Goal: Task Accomplishment & Management: Use online tool/utility

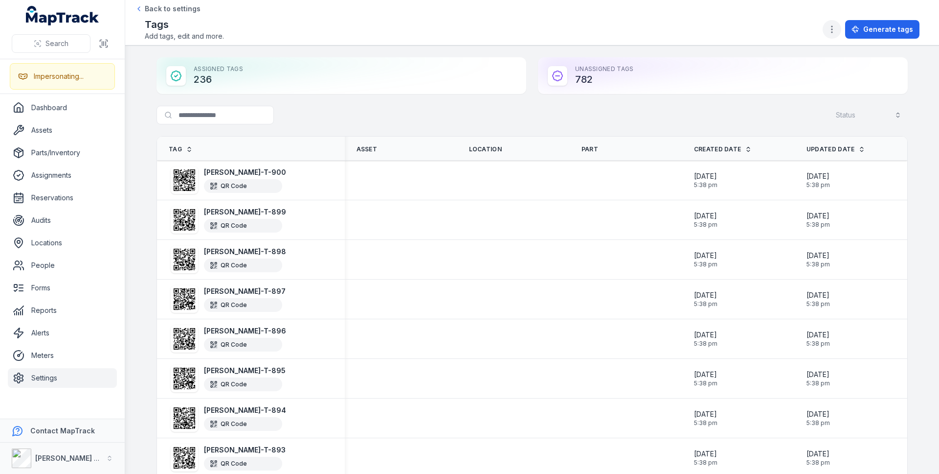
click at [833, 31] on icon "button" at bounding box center [832, 29] width 10 height 10
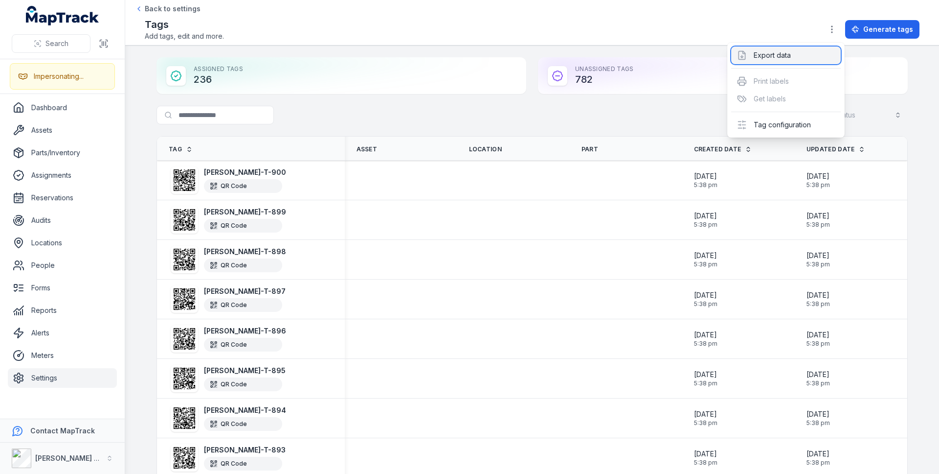
click at [785, 56] on div "Export data" at bounding box center [786, 55] width 110 height 18
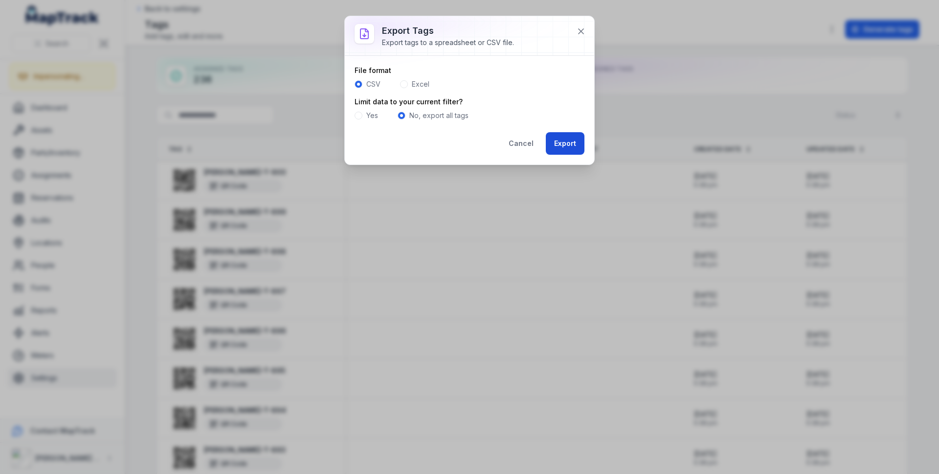
click at [570, 139] on button "Export" at bounding box center [565, 143] width 39 height 23
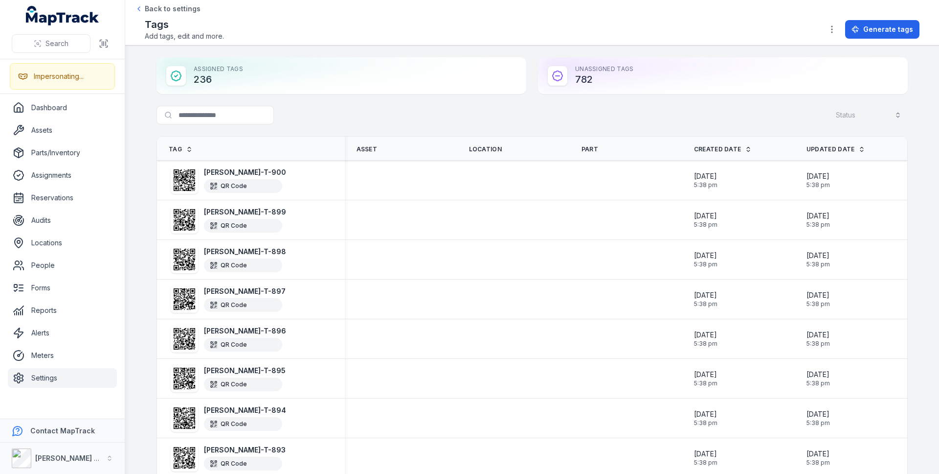
click at [665, 22] on div "Tags Add tags, edit and more. Generate tags" at bounding box center [532, 29] width 775 height 23
click at [832, 27] on icon "button" at bounding box center [832, 29] width 10 height 10
drag, startPoint x: 813, startPoint y: 123, endPoint x: 596, endPoint y: 106, distance: 218.3
click at [596, 107] on body "Search Impersonating... Dashboard Assets Parts/Inventory Assignments Reservatio…" at bounding box center [469, 237] width 939 height 474
click at [593, 105] on div "Toggle Navigation Back to settings Tags Add tags, edit and more. Generate tags …" at bounding box center [532, 237] width 814 height 474
